Goal: Task Accomplishment & Management: Manage account settings

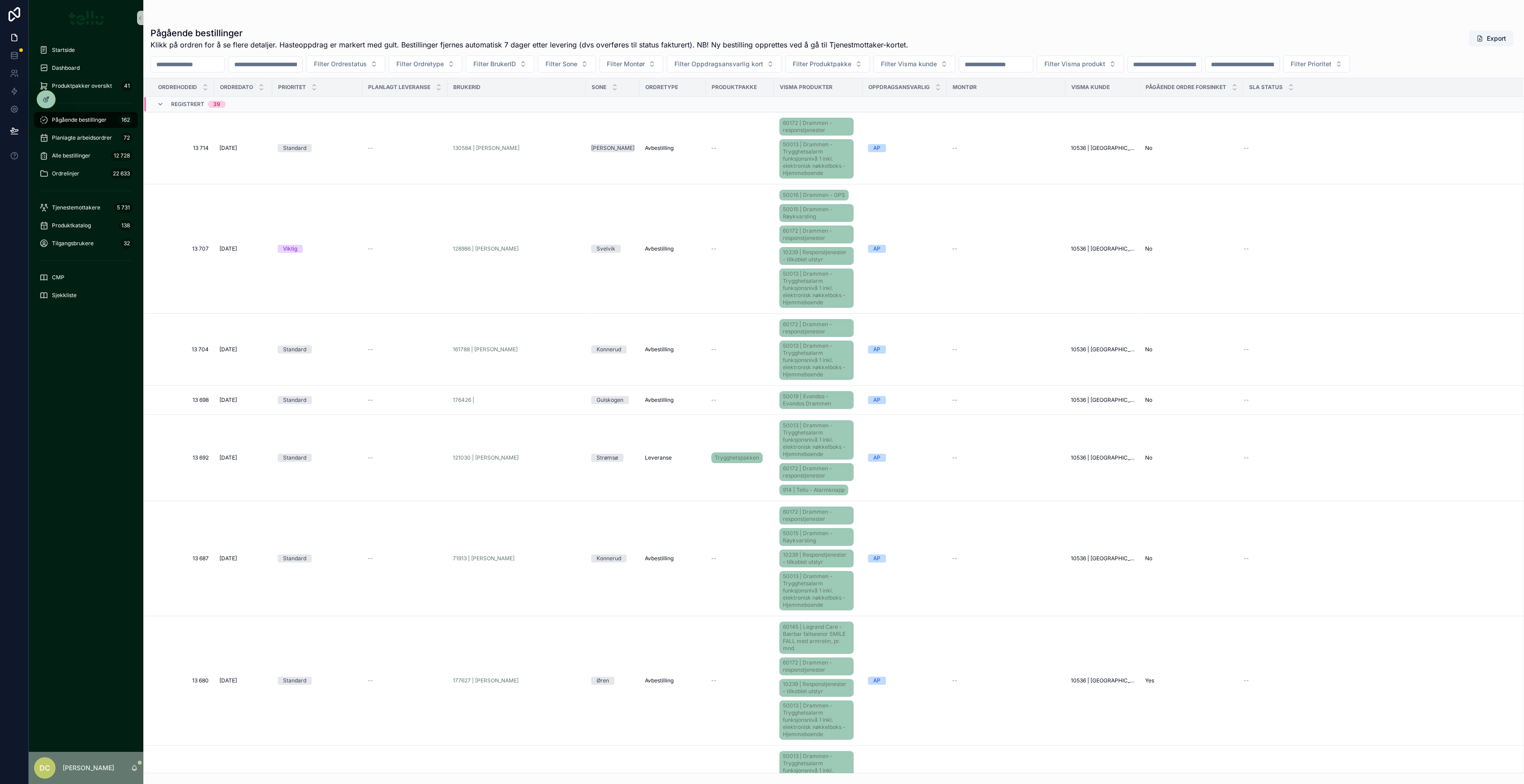
drag, startPoint x: 326, startPoint y: 247, endPoint x: 448, endPoint y: 304, distance: 134.7
click at [326, 247] on div "Viktig" at bounding box center [317, 249] width 79 height 8
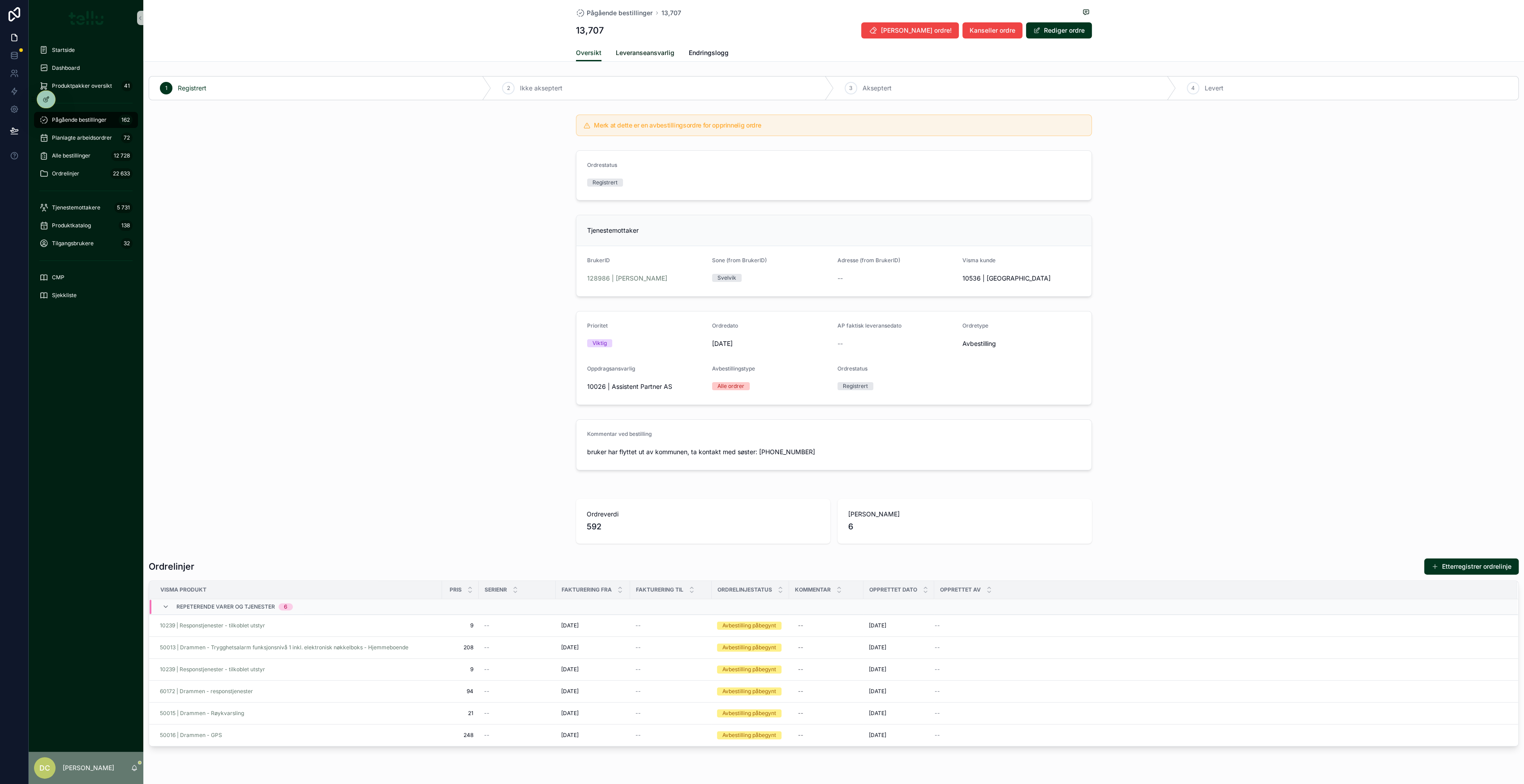
click at [636, 54] on span "Leveranseansvarlig" at bounding box center [645, 53] width 59 height 9
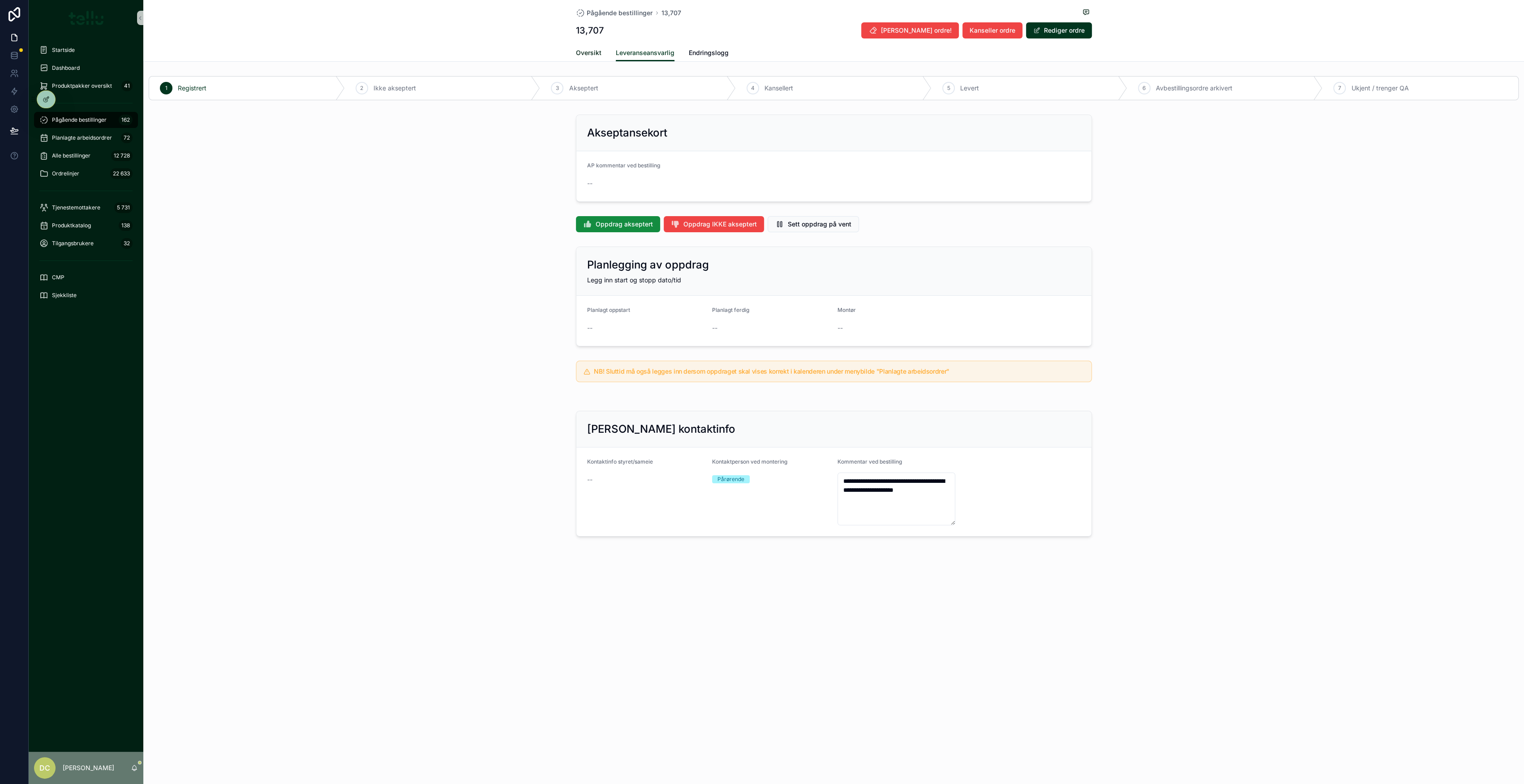
click at [592, 48] on span "Oversikt" at bounding box center [588, 53] width 25 height 9
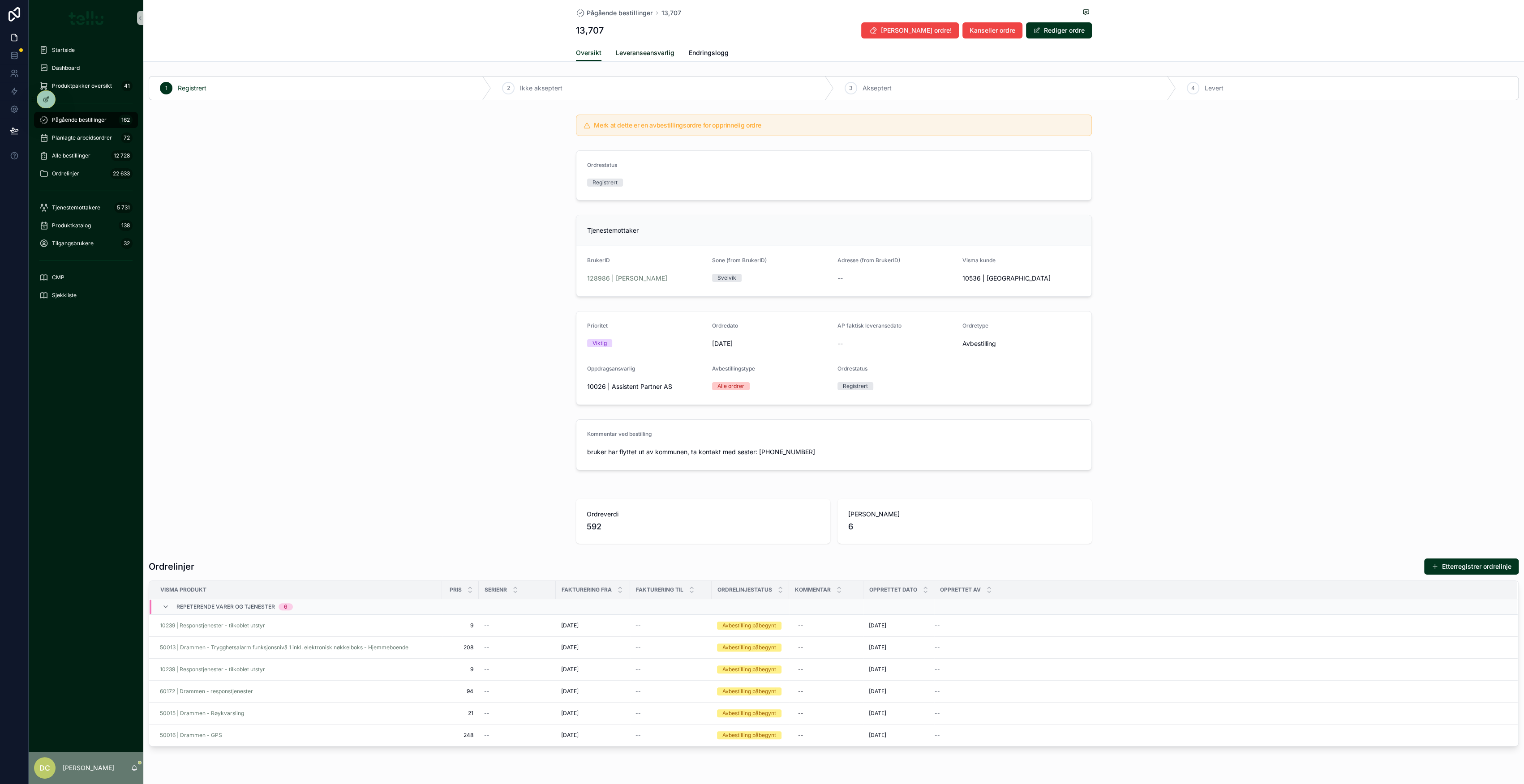
click at [640, 54] on span "Leveranseansvarlig" at bounding box center [645, 53] width 59 height 9
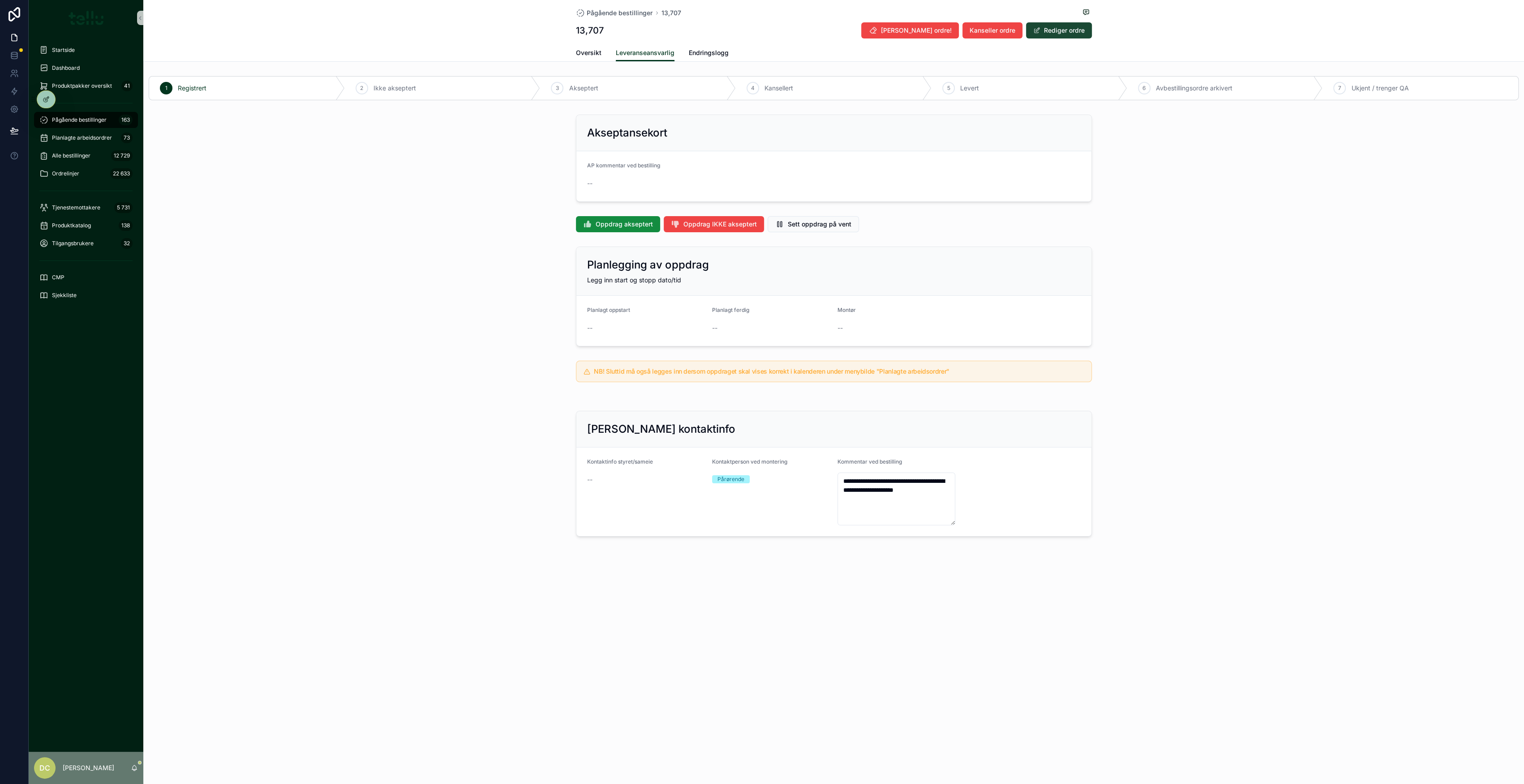
click at [1068, 25] on button "Rediger ordre" at bounding box center [1058, 30] width 66 height 16
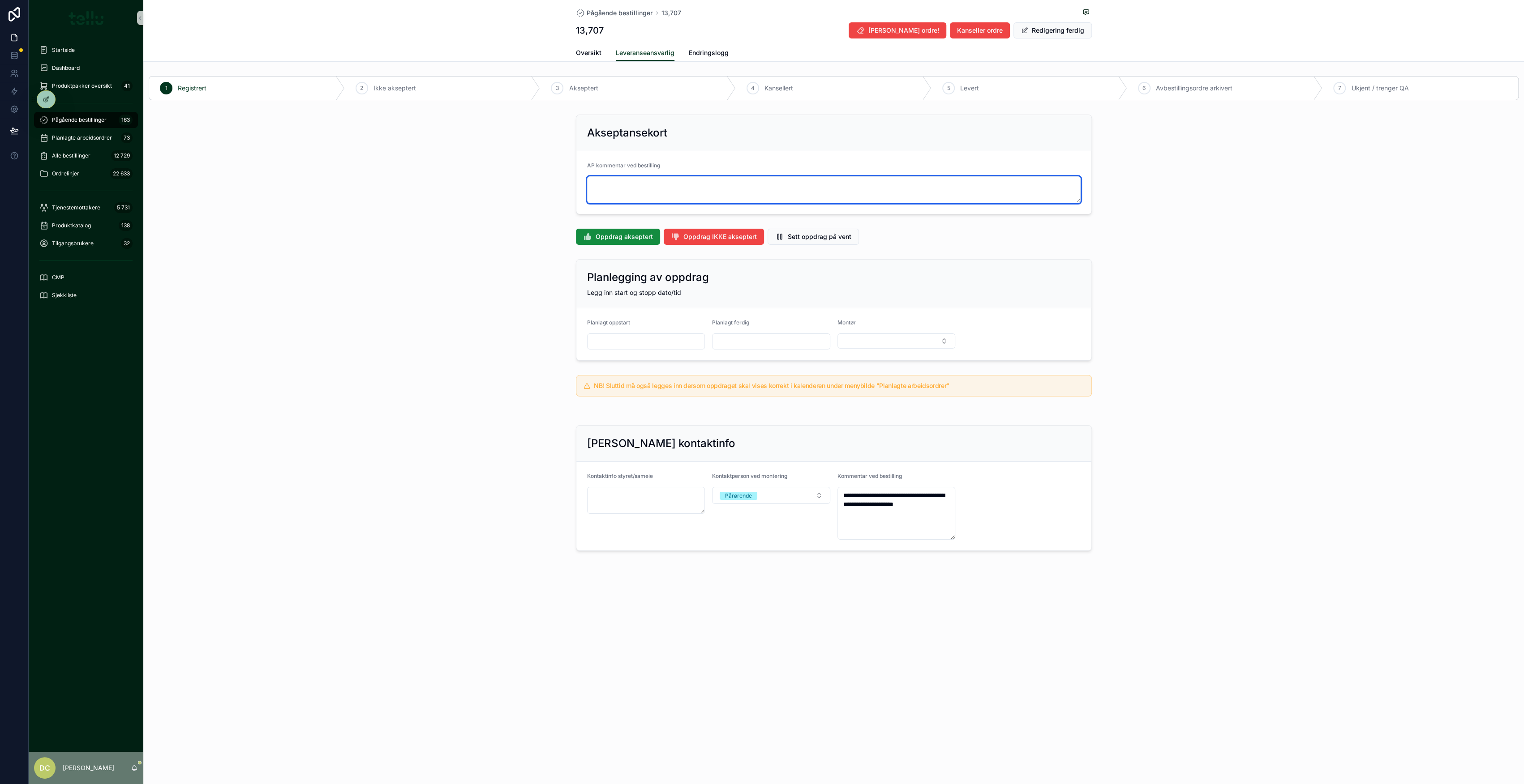
click at [647, 189] on textarea "scrollable content" at bounding box center [834, 189] width 493 height 27
type textarea "*"
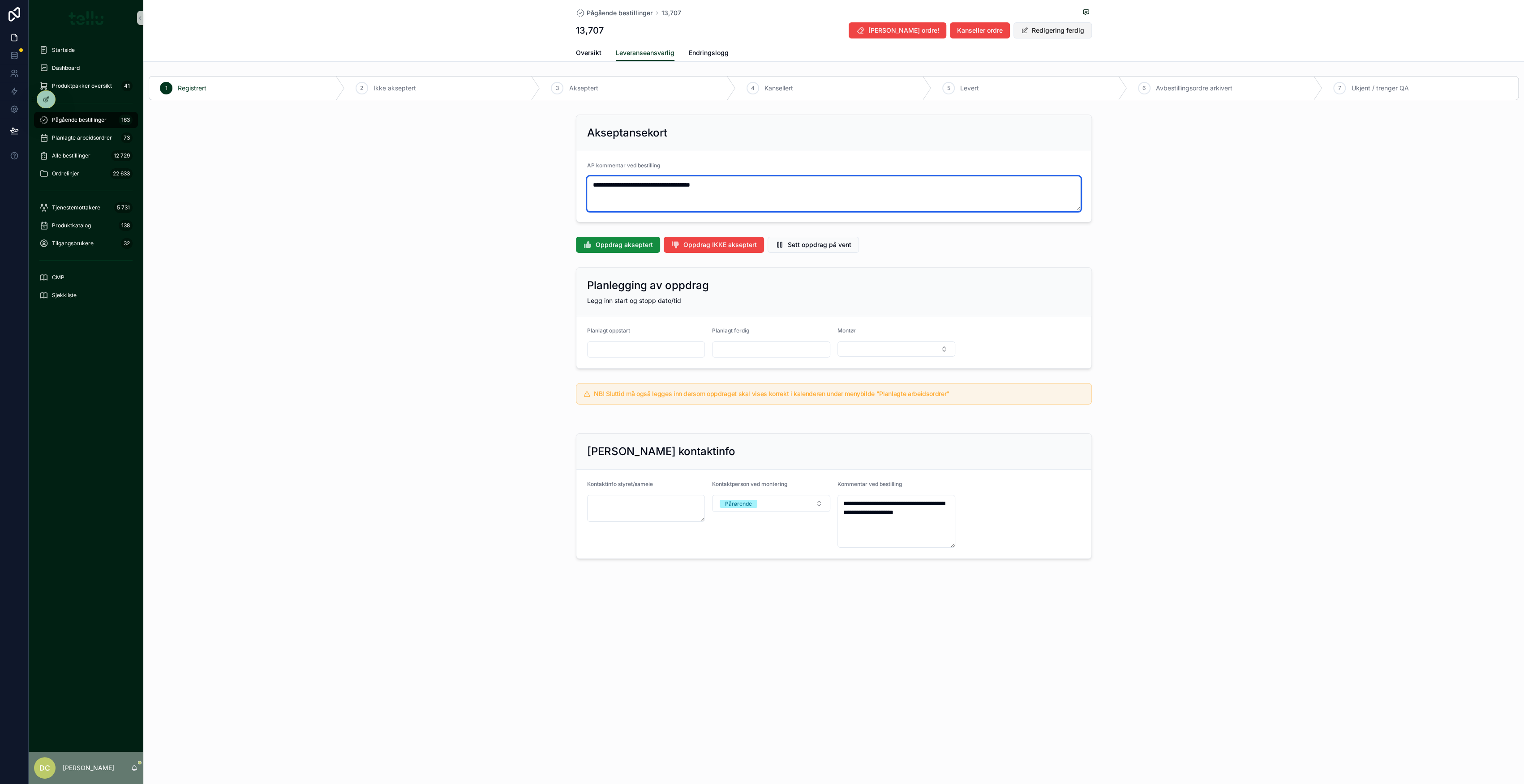
type textarea "**********"
click at [1041, 33] on button "Redigering ferdig" at bounding box center [1052, 30] width 78 height 16
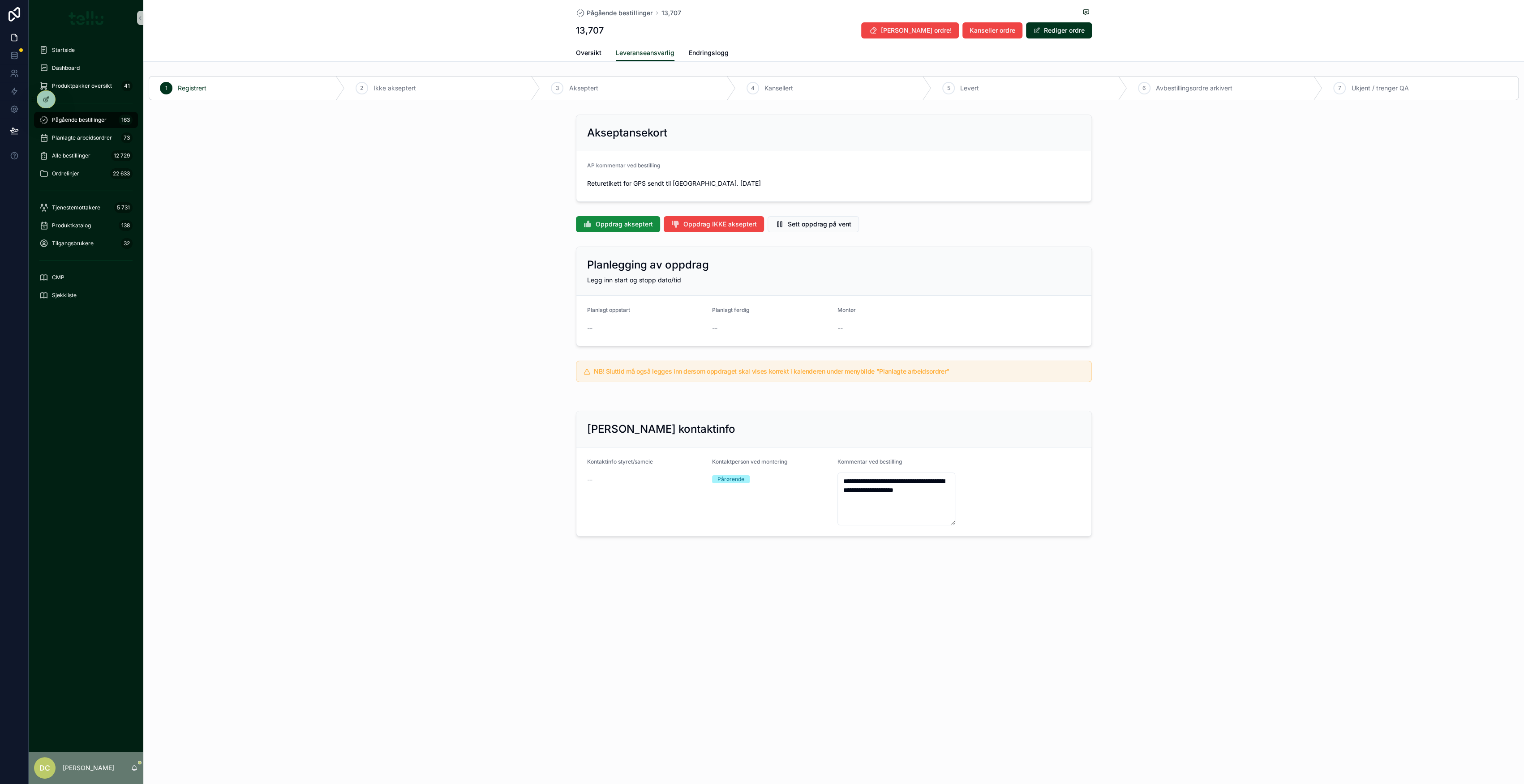
click at [89, 119] on span "Pågående bestillinger" at bounding box center [79, 120] width 54 height 7
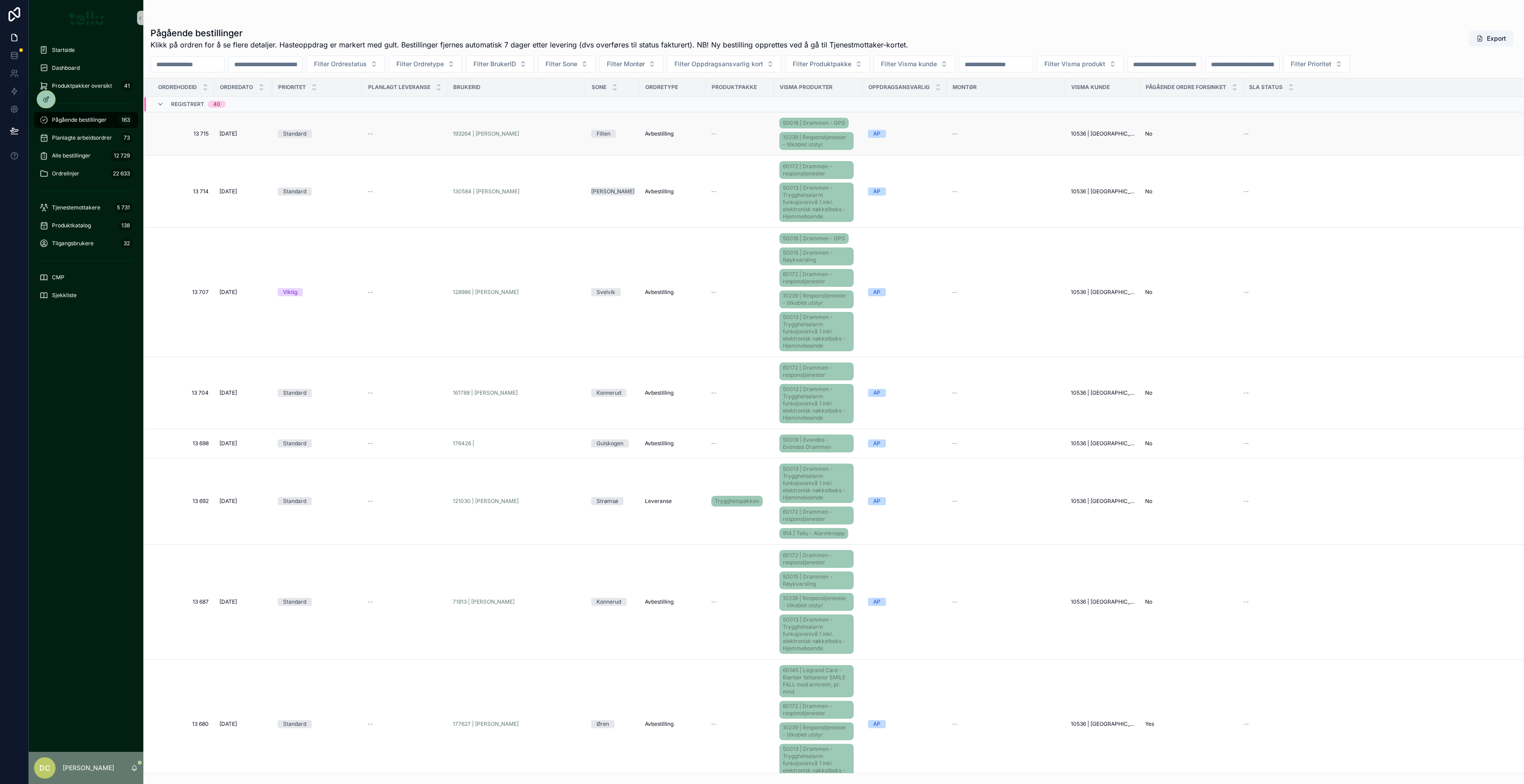
click at [351, 130] on div "Standard" at bounding box center [317, 134] width 79 height 8
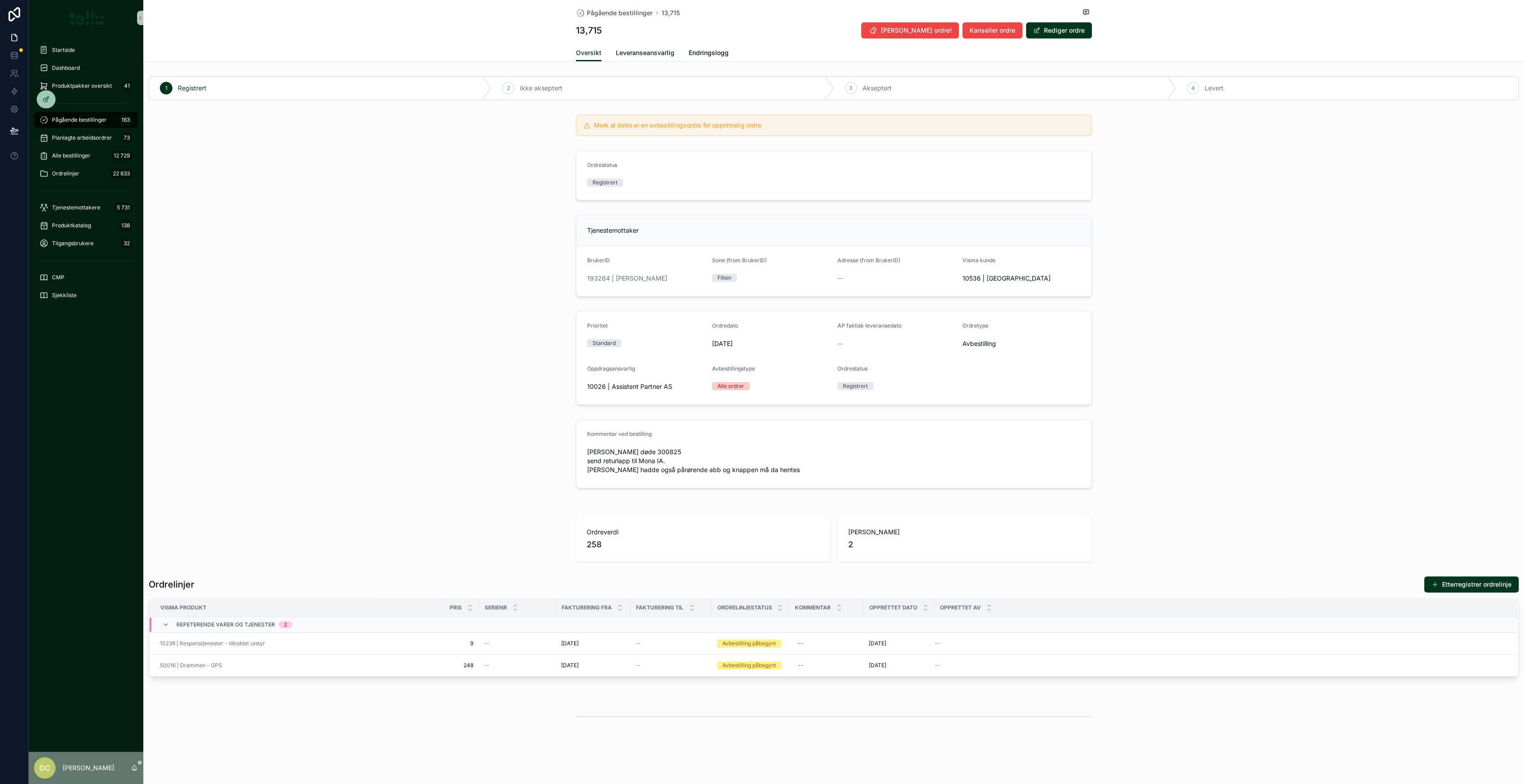
click at [634, 53] on span "Leveranseansvarlig" at bounding box center [645, 53] width 59 height 9
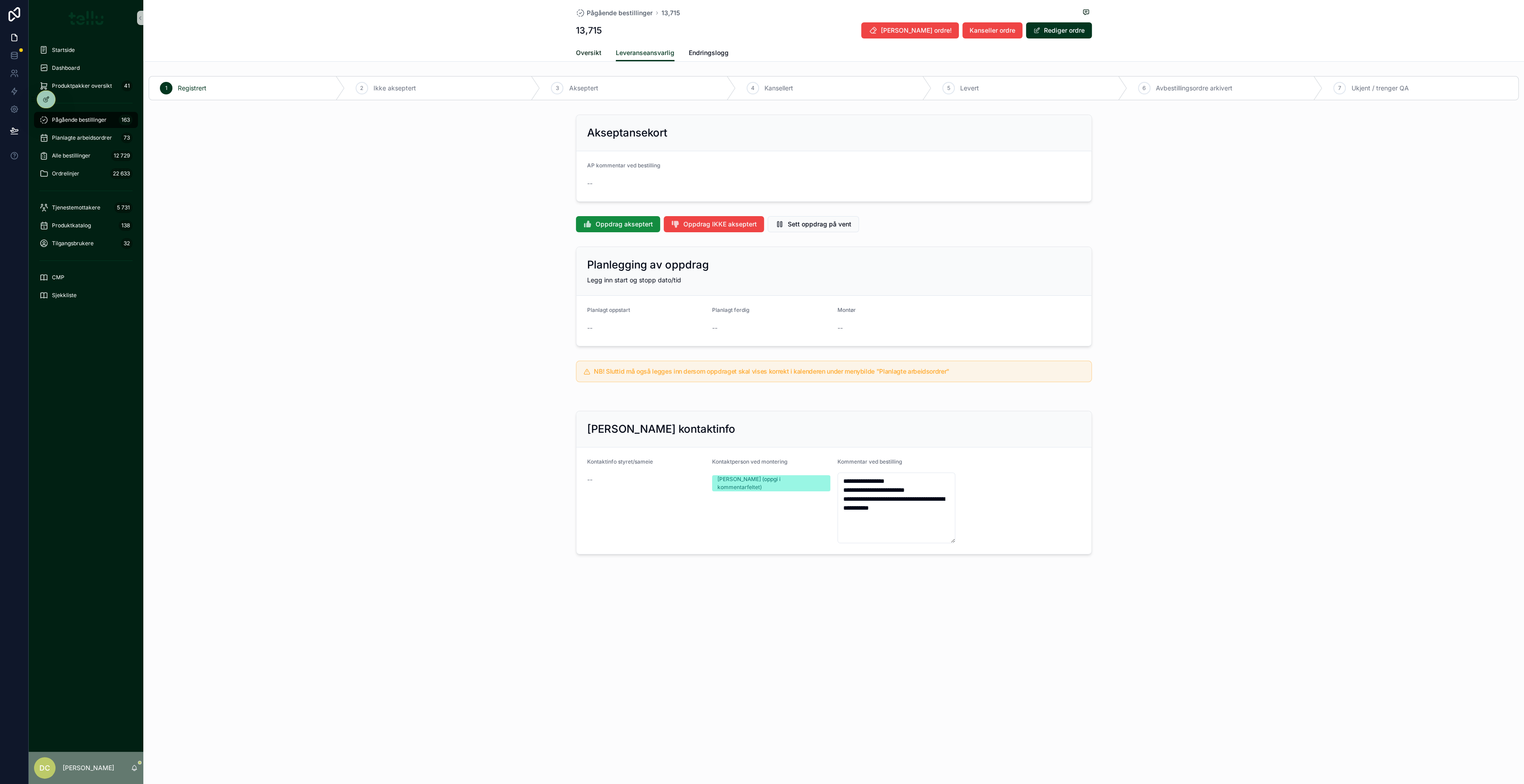
click at [587, 55] on span "Oversikt" at bounding box center [588, 53] width 25 height 9
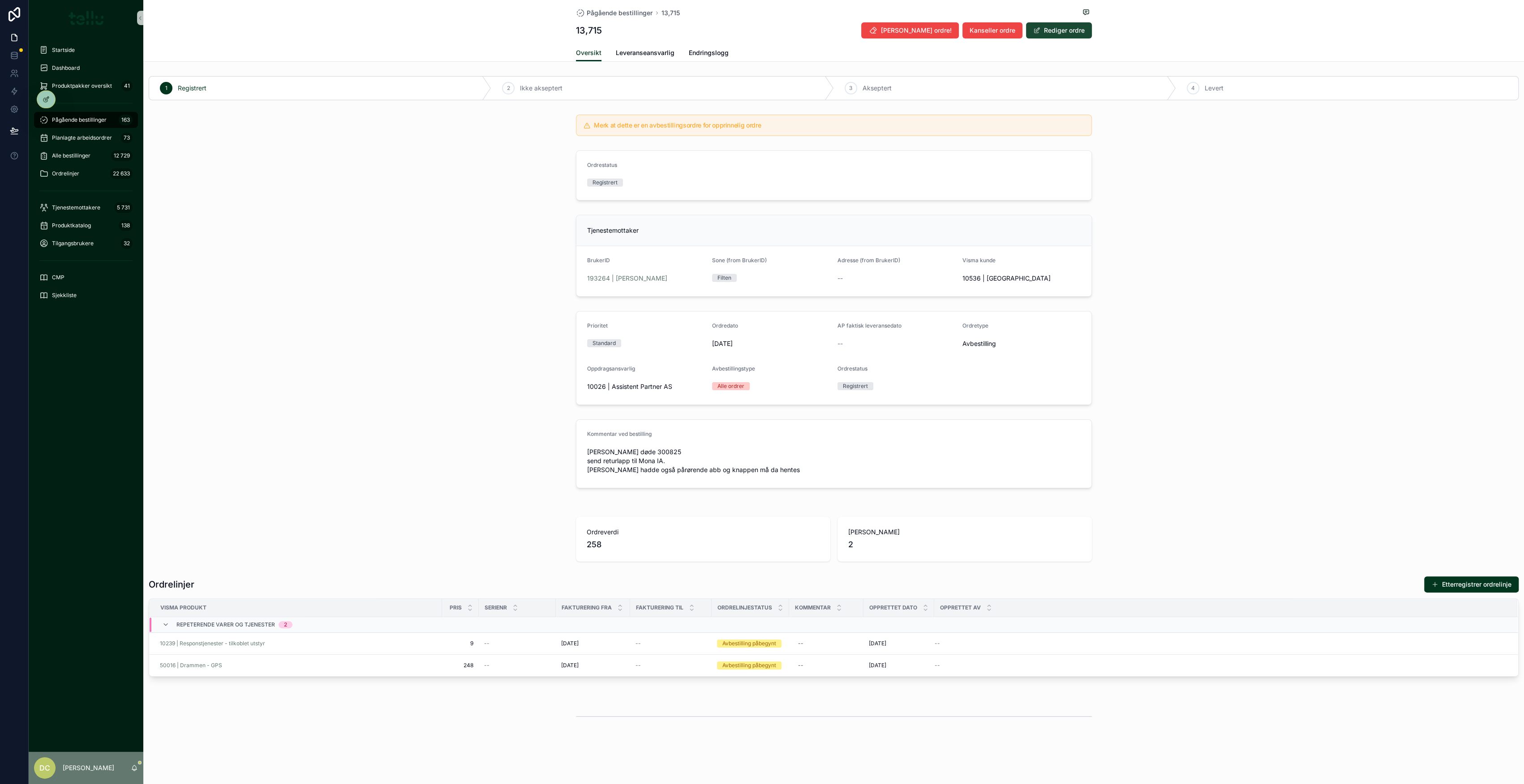
click at [1046, 27] on button "Rediger ordre" at bounding box center [1058, 30] width 66 height 16
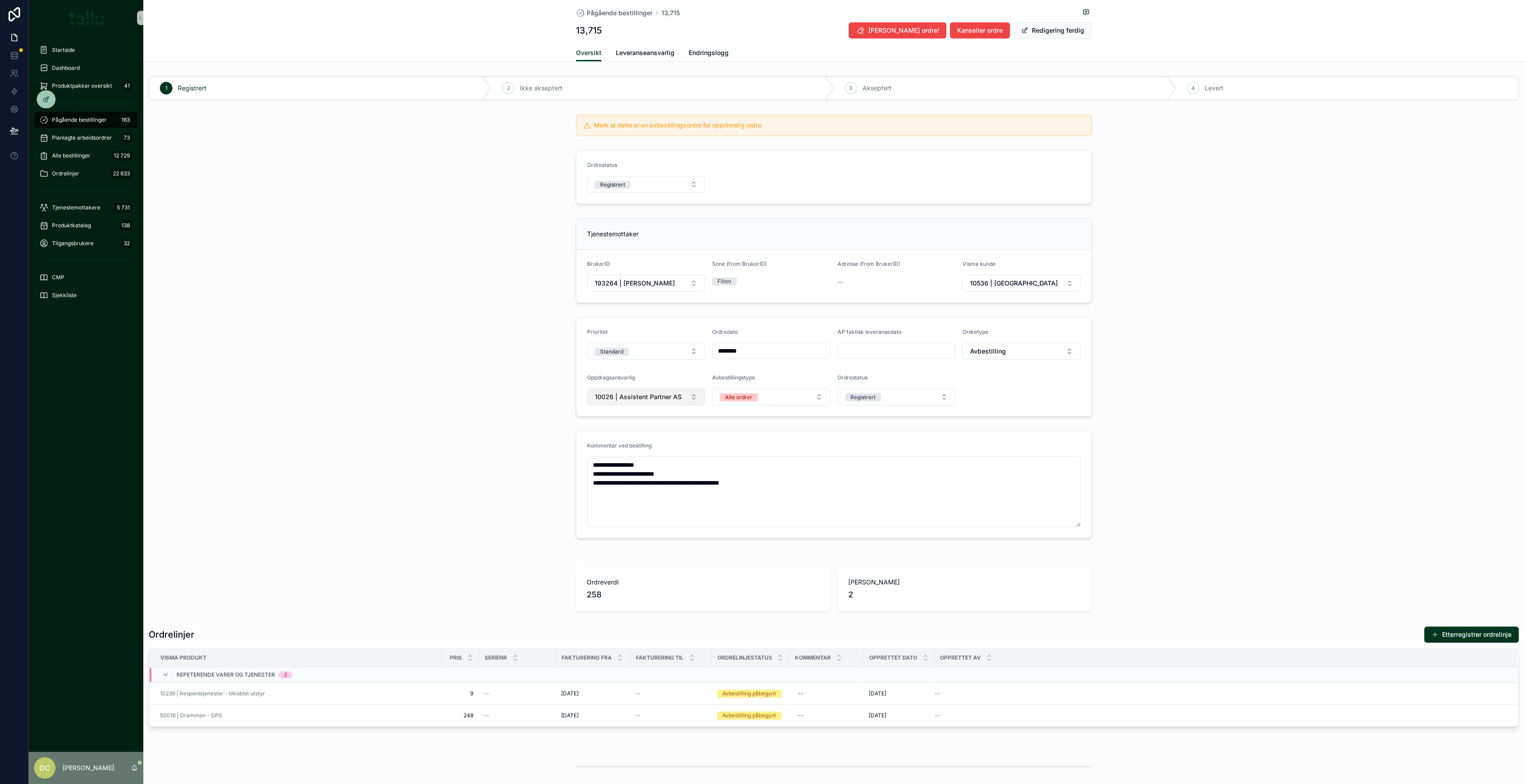
click at [690, 399] on button "10026 | Assistent Partner AS" at bounding box center [646, 397] width 118 height 17
click at [638, 455] on div "10026 | Assistent Partner AS" at bounding box center [641, 461] width 114 height 14
click at [688, 388] on button "Select Button" at bounding box center [646, 396] width 118 height 15
click at [616, 432] on span "| Tellu Intern" at bounding box center [606, 430] width 36 height 9
click at [632, 52] on span "Leveranseansvarlig" at bounding box center [645, 53] width 59 height 9
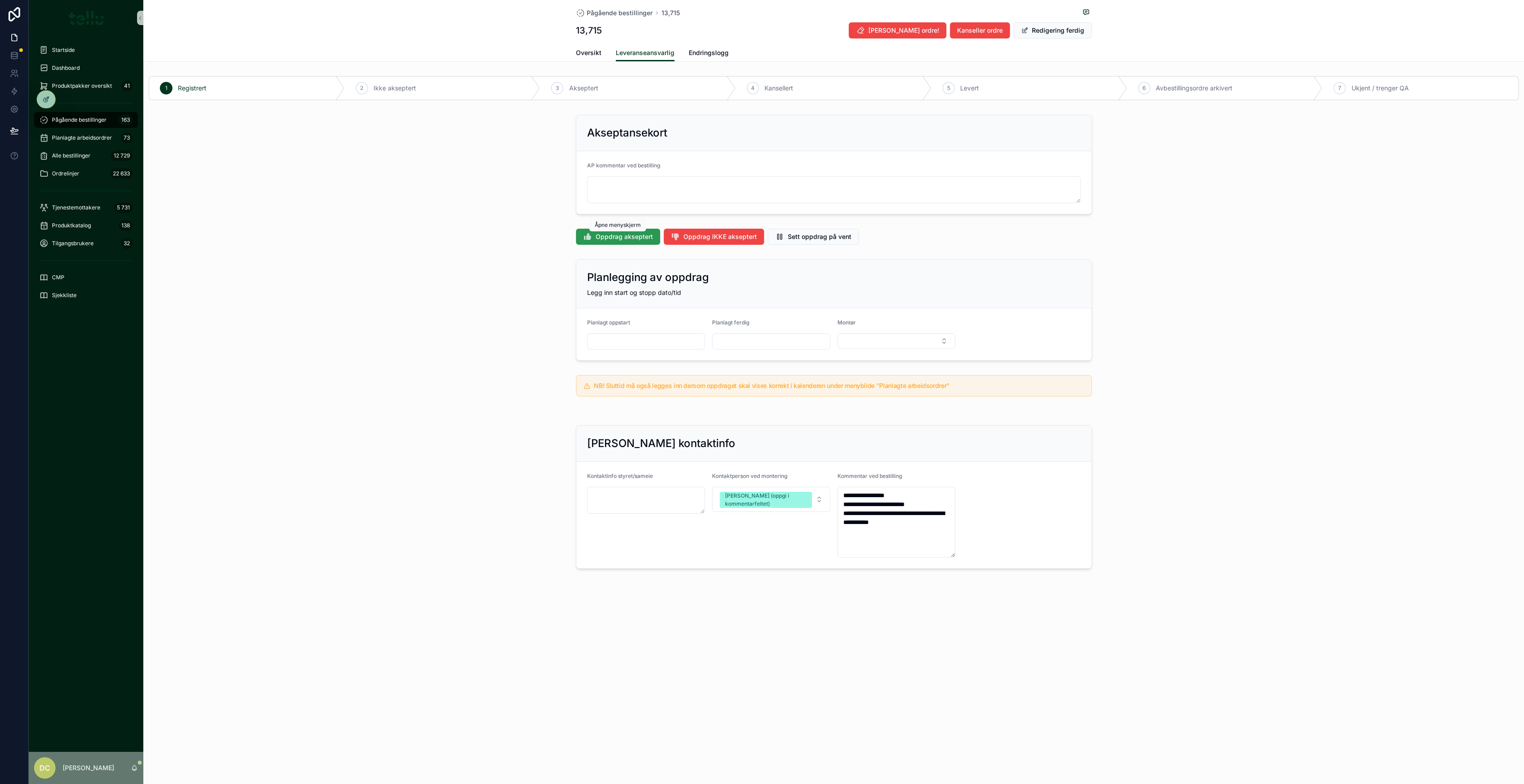
click at [621, 238] on span "Oppdrag akseptert" at bounding box center [624, 237] width 57 height 9
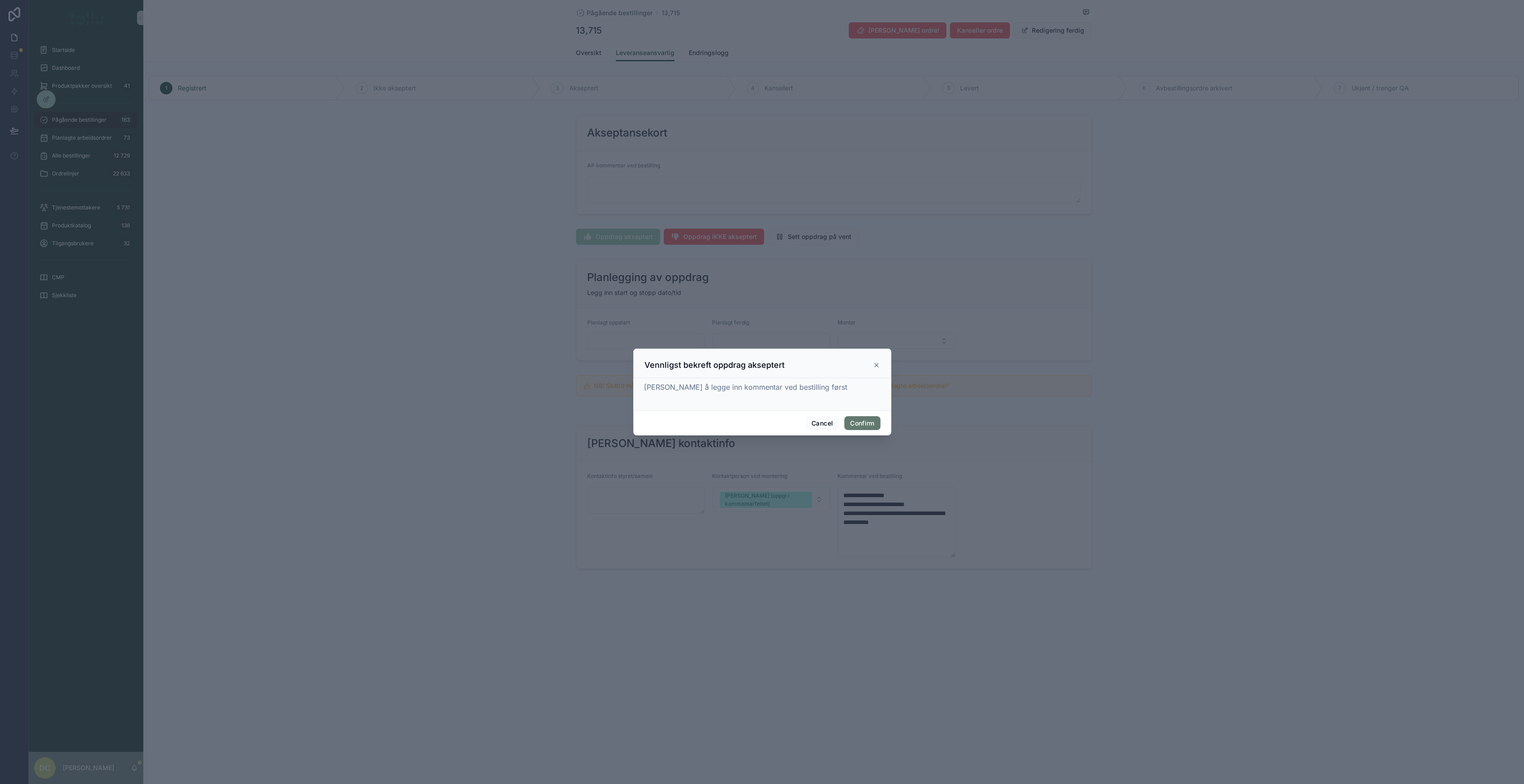
click at [860, 419] on button "Confirm" at bounding box center [862, 423] width 36 height 14
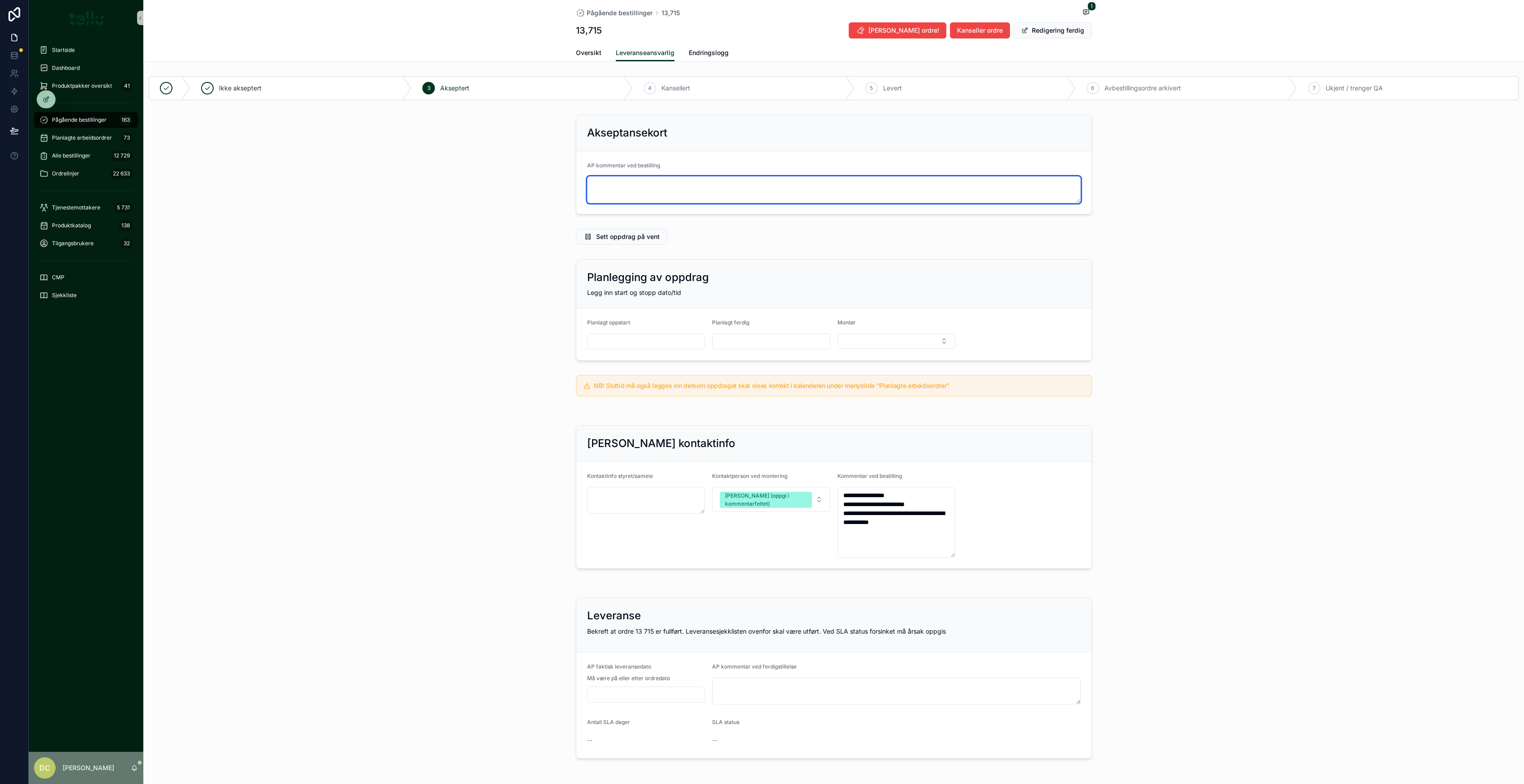
click at [605, 183] on textarea "scrollable content" at bounding box center [834, 189] width 493 height 27
type textarea "*"
drag, startPoint x: 706, startPoint y: 180, endPoint x: 563, endPoint y: 182, distance: 143.0
click at [557, 180] on div "**********" at bounding box center [834, 164] width 1381 height 107
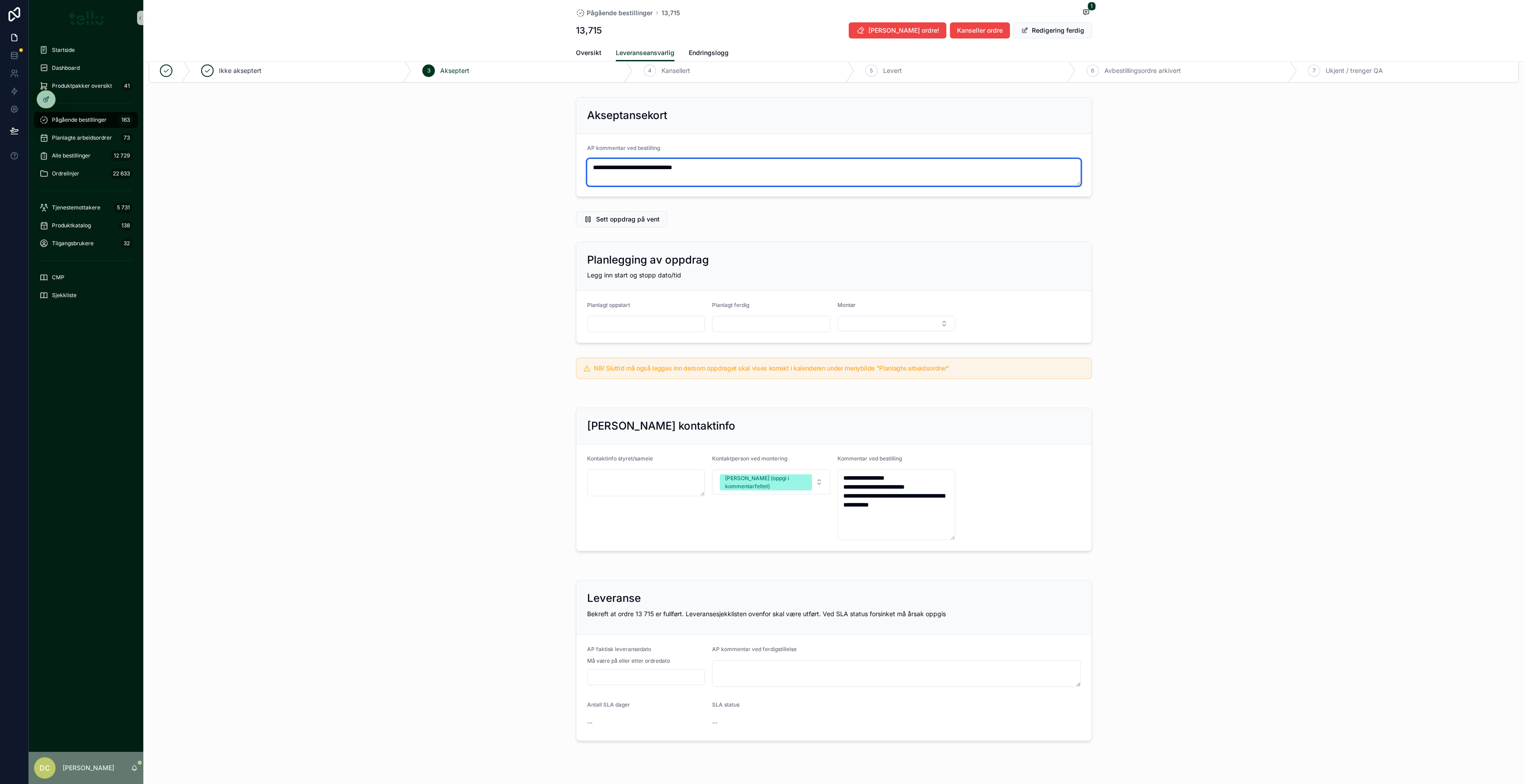
scroll to position [34, 0]
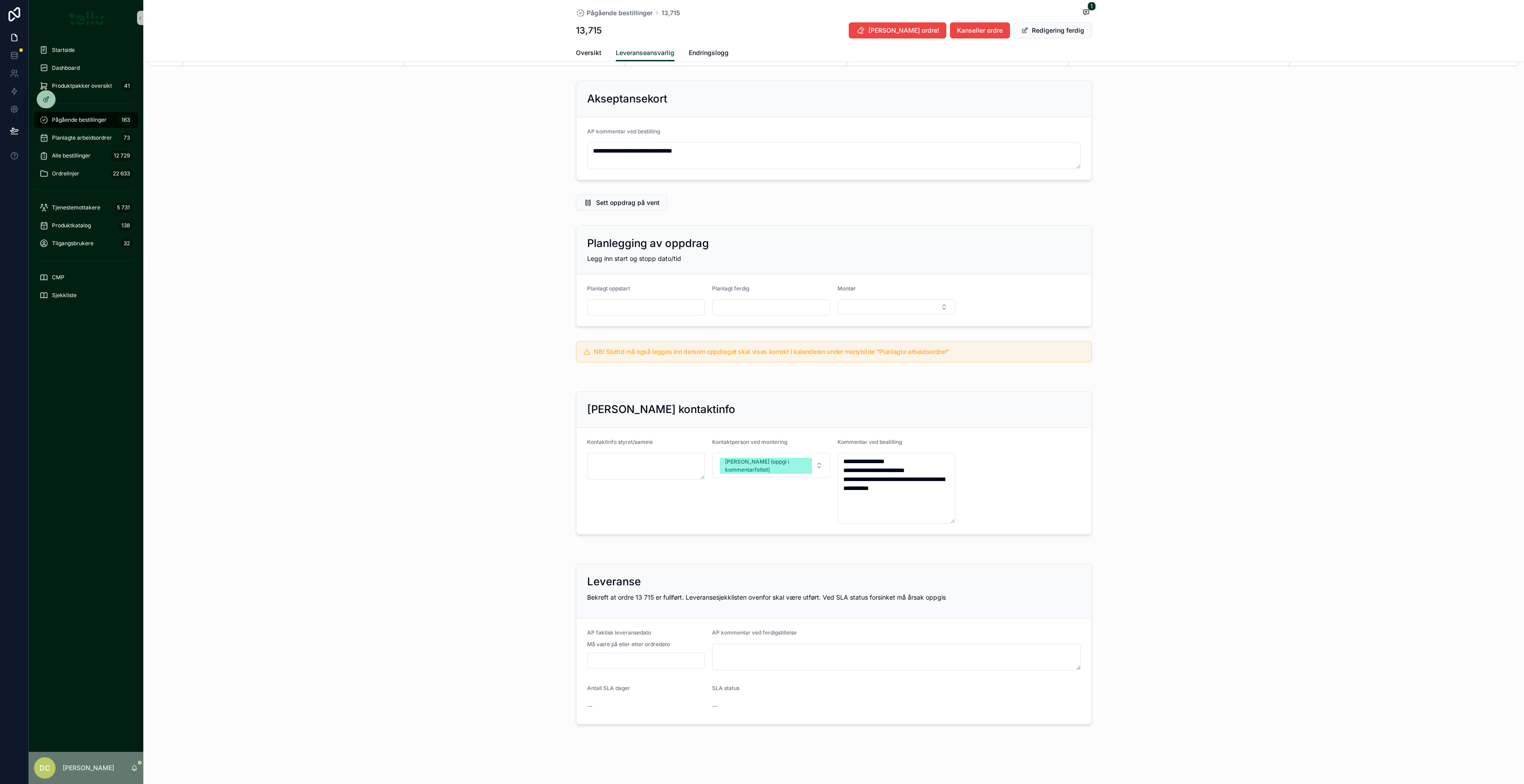
click at [631, 659] on input "scrollable content" at bounding box center [646, 660] width 117 height 12
type textarea "**********"
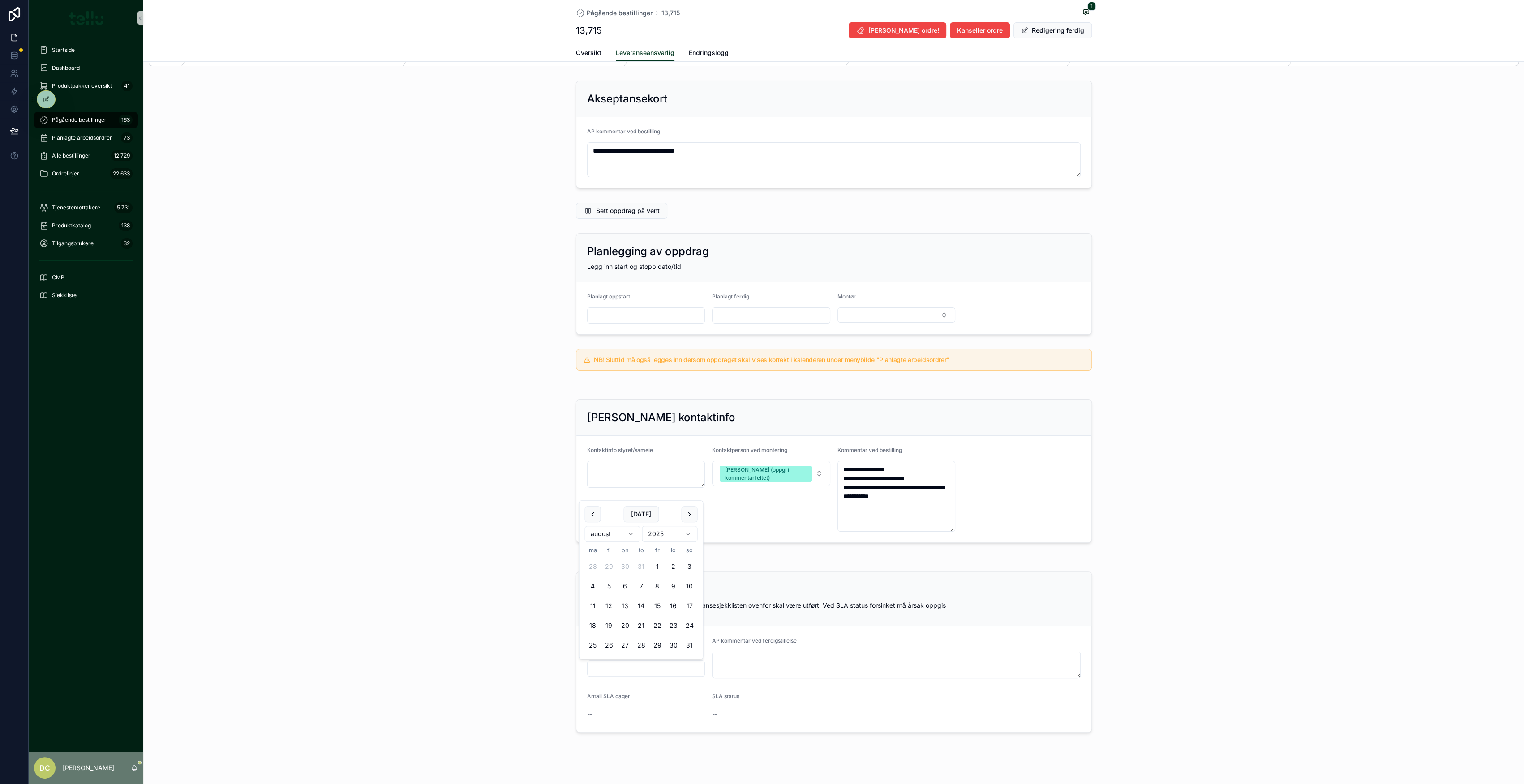
click at [631, 523] on div "august 2025" at bounding box center [641, 533] width 113 height 23
click at [688, 513] on button "scrollable content" at bounding box center [689, 514] width 16 height 16
click at [591, 568] on button "1" at bounding box center [592, 566] width 16 height 16
type input "********"
click at [736, 666] on textarea "scrollable content" at bounding box center [896, 665] width 369 height 27
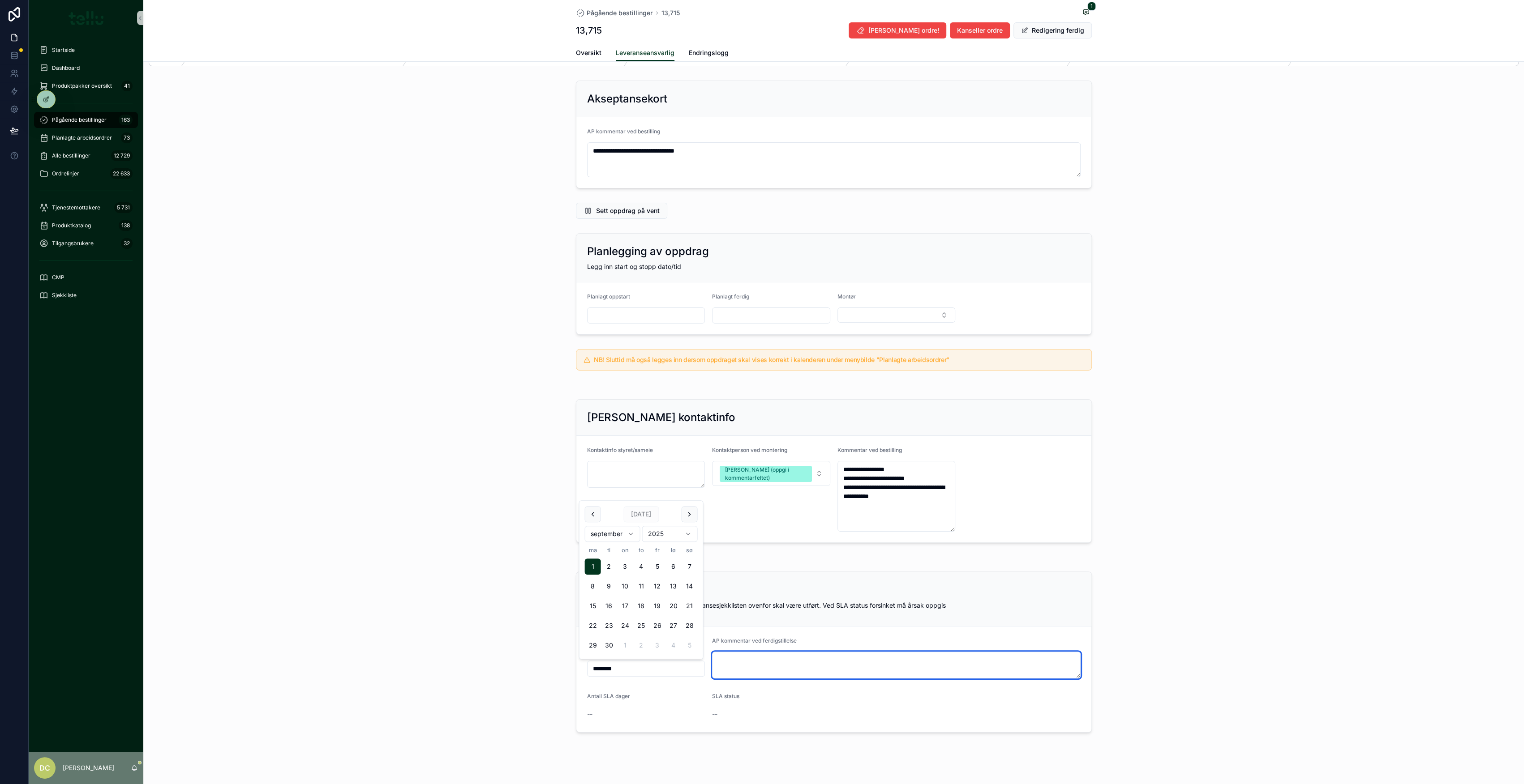
paste textarea "**********"
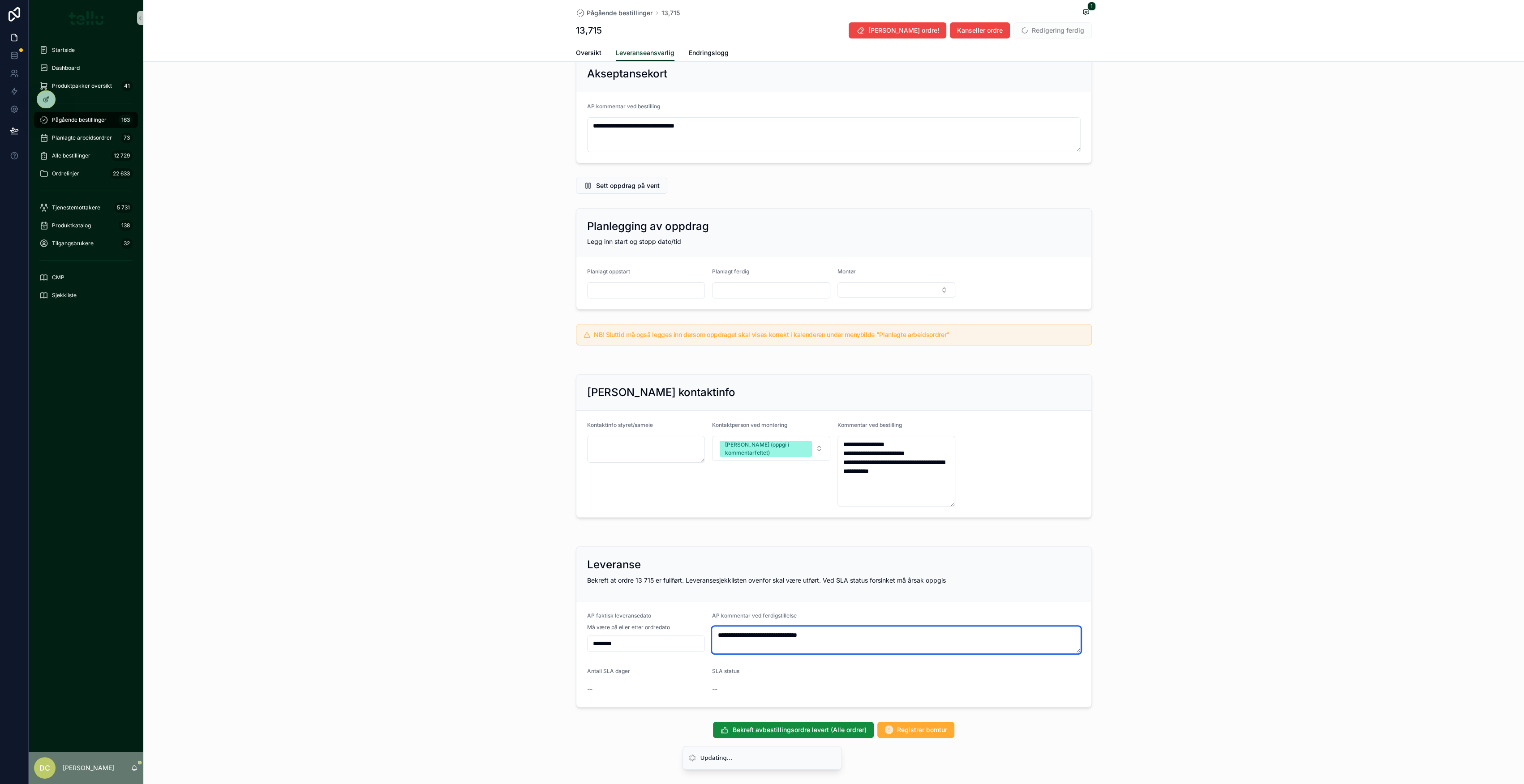
scroll to position [73, 0]
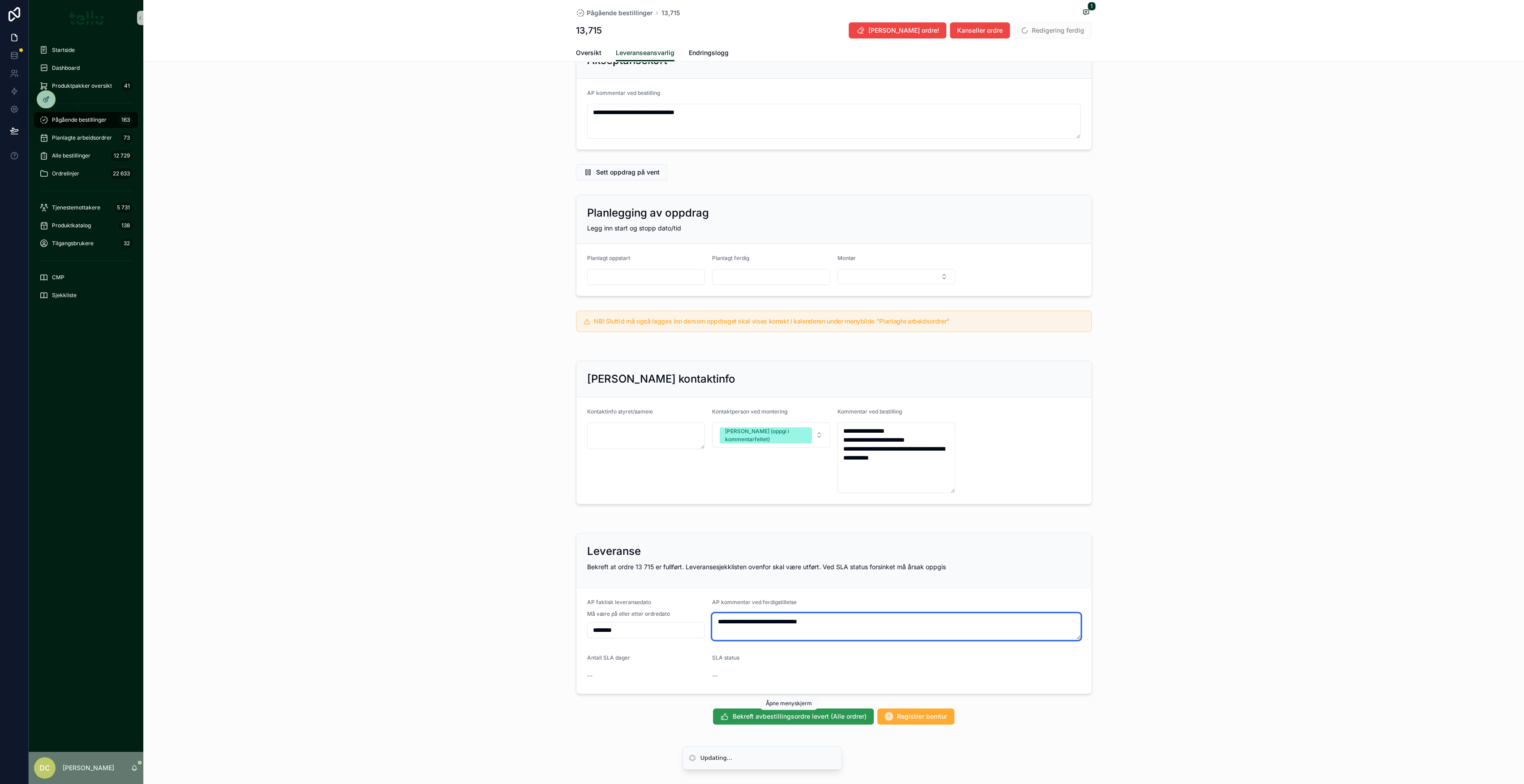
type textarea "**********"
click at [828, 712] on span "Bekreft avbestillingsordre levert (Alle ordrer)" at bounding box center [799, 716] width 134 height 9
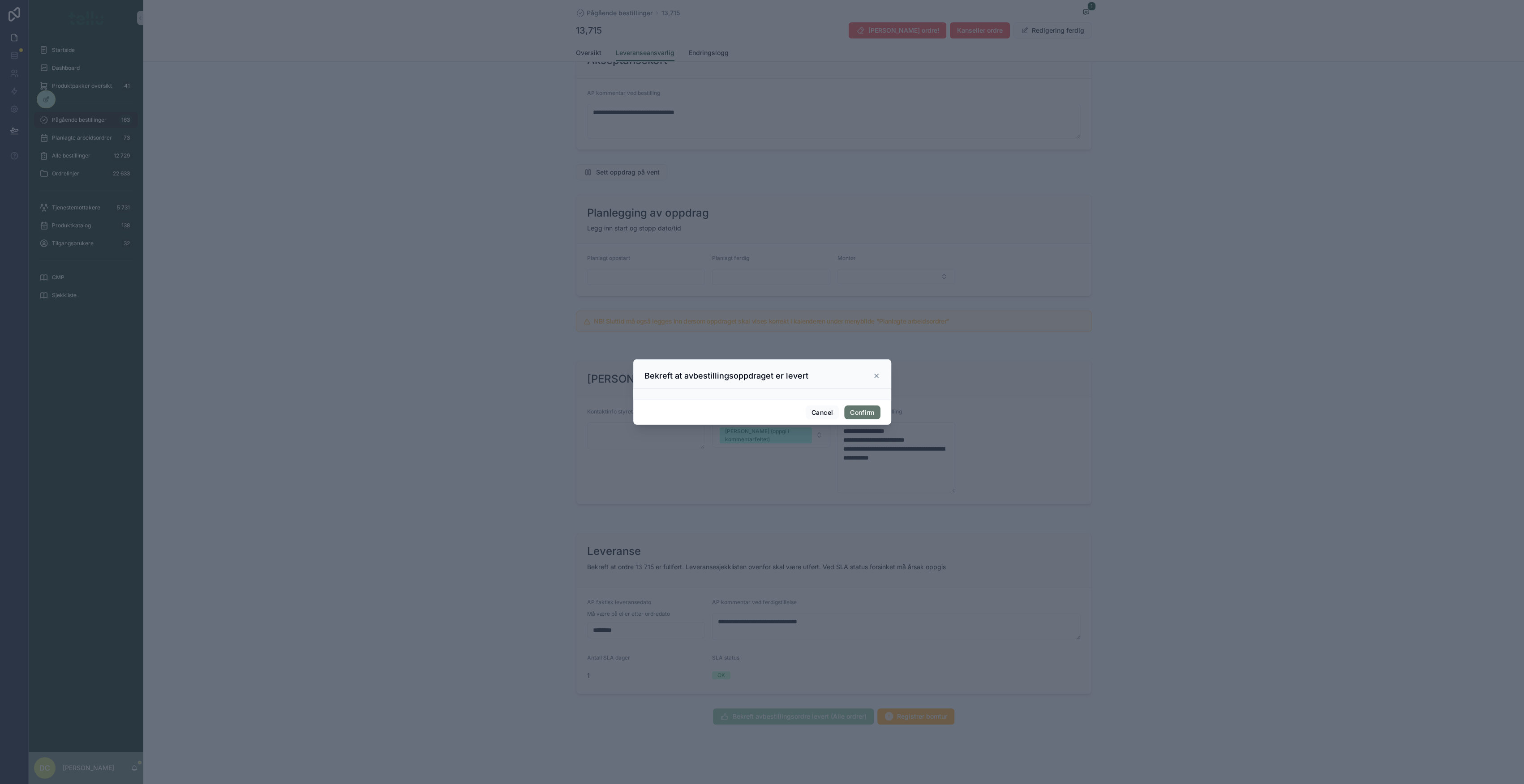
click at [860, 416] on button "Confirm" at bounding box center [862, 413] width 36 height 14
